Goal: Find specific page/section: Find specific page/section

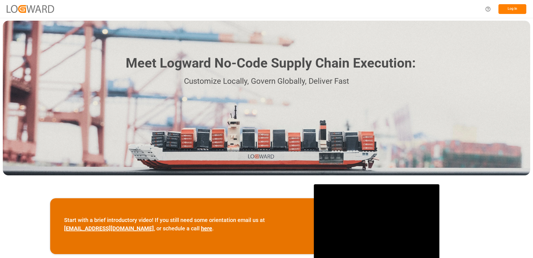
click at [514, 2] on div "Log In" at bounding box center [266, 9] width 533 height 18
click at [512, 8] on button "Log In" at bounding box center [512, 9] width 28 height 10
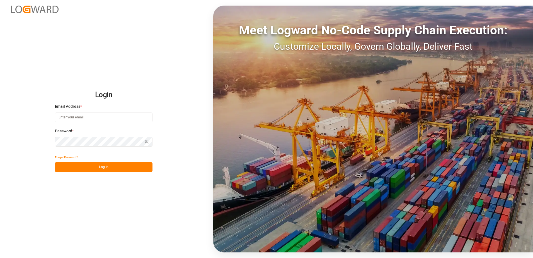
type input "[PERSON_NAME][EMAIL_ADDRESS][DOMAIN_NAME]"
click at [96, 165] on button "Log In" at bounding box center [104, 167] width 98 height 10
type input "[PERSON_NAME][EMAIL_ADDRESS][DOMAIN_NAME]"
click at [96, 165] on button "Log In" at bounding box center [104, 167] width 98 height 10
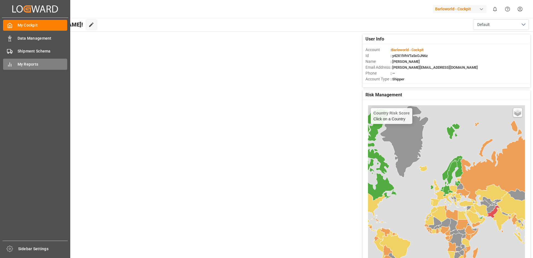
click at [12, 64] on icon at bounding box center [10, 65] width 6 height 6
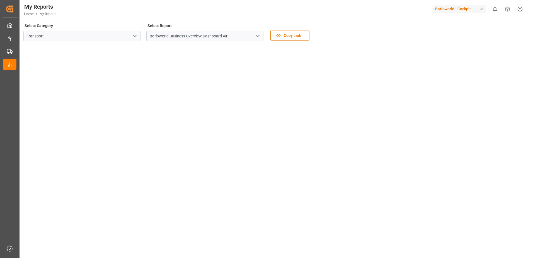
click at [258, 37] on polyline "open menu" at bounding box center [257, 36] width 3 height 2
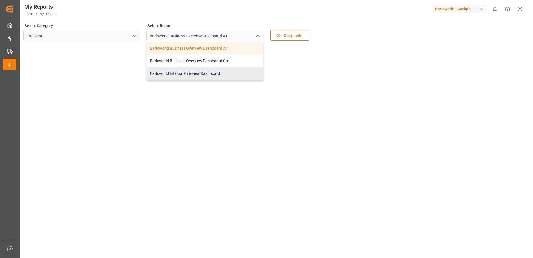
click at [202, 69] on div "Barloworld Internal Overview Dashboard" at bounding box center [205, 73] width 116 height 13
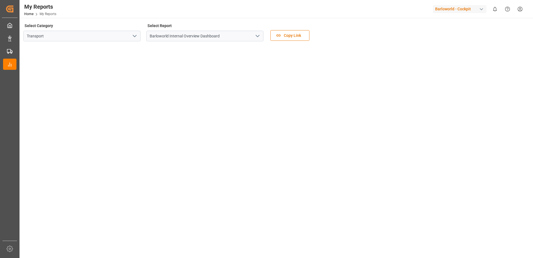
click at [257, 36] on polyline "open menu" at bounding box center [257, 36] width 3 height 2
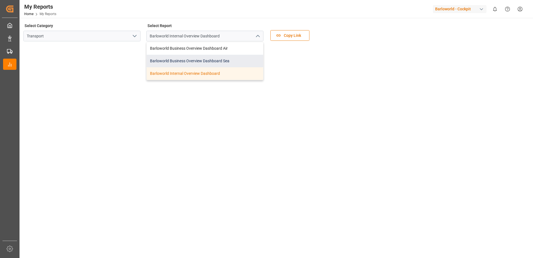
click at [190, 60] on div "Barloworld Business Overview Dashboard Sea" at bounding box center [205, 61] width 116 height 13
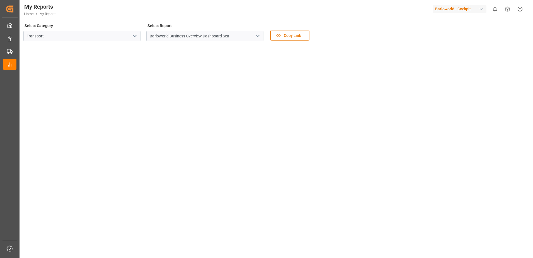
click at [254, 34] on icon "open menu" at bounding box center [257, 36] width 7 height 7
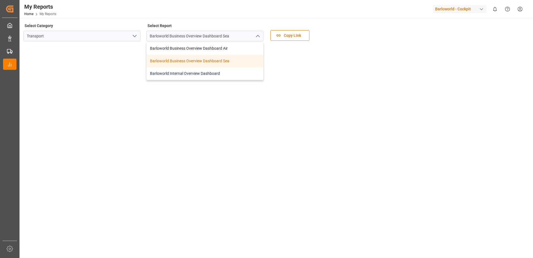
click at [195, 69] on div "Barloworld Internal Overview Dashboard" at bounding box center [205, 73] width 116 height 13
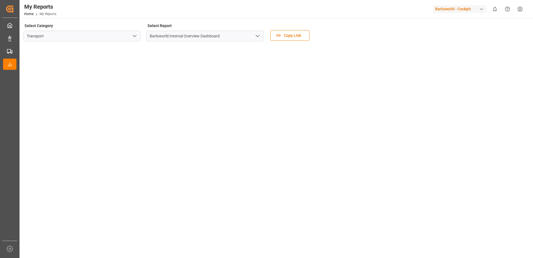
click at [258, 35] on icon "open menu" at bounding box center [257, 36] width 7 height 7
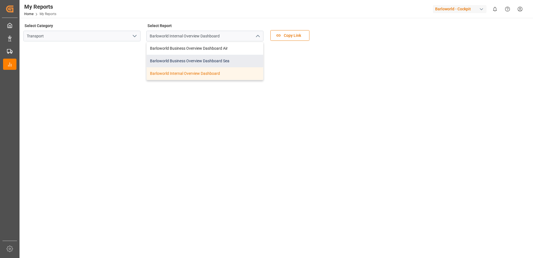
click at [188, 60] on div "Barloworld Business Overview Dashboard Sea" at bounding box center [205, 61] width 116 height 13
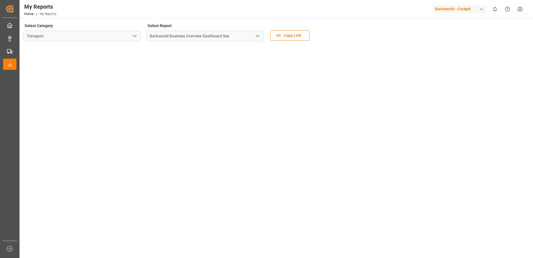
click at [258, 34] on icon "open menu" at bounding box center [257, 36] width 7 height 7
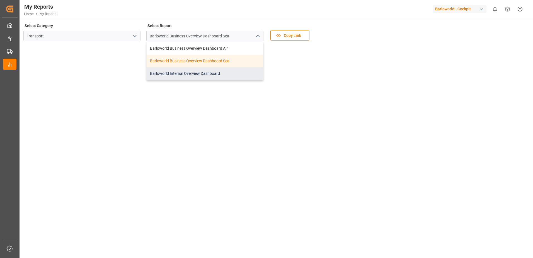
click at [191, 72] on div "Barloworld Internal Overview Dashboard" at bounding box center [205, 73] width 116 height 13
